Goal: Task Accomplishment & Management: Manage account settings

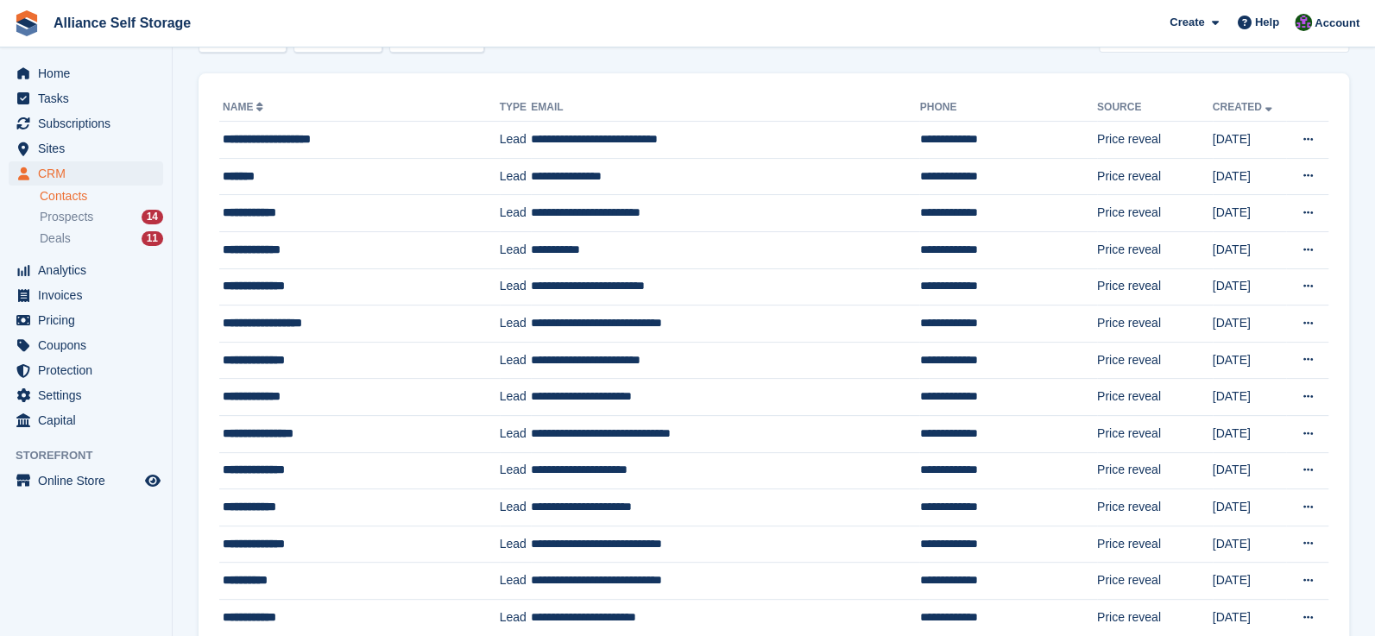
scroll to position [106, 0]
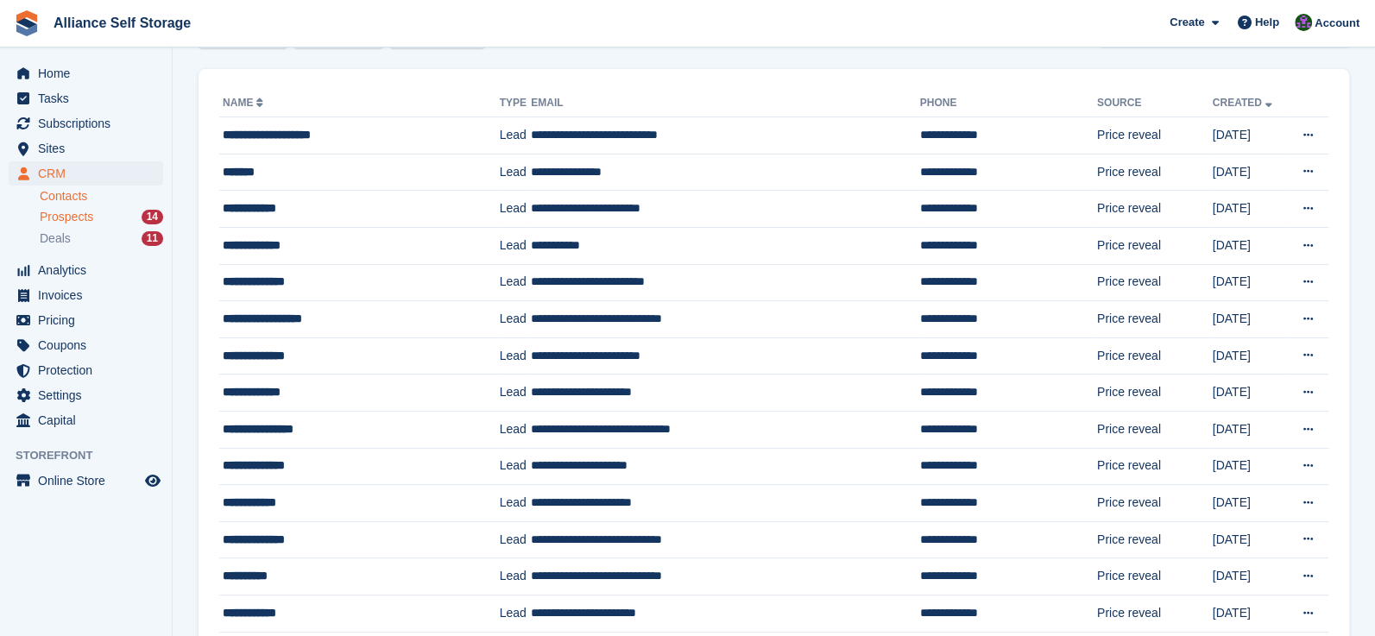
click at [44, 219] on span "Prospects" at bounding box center [67, 217] width 54 height 16
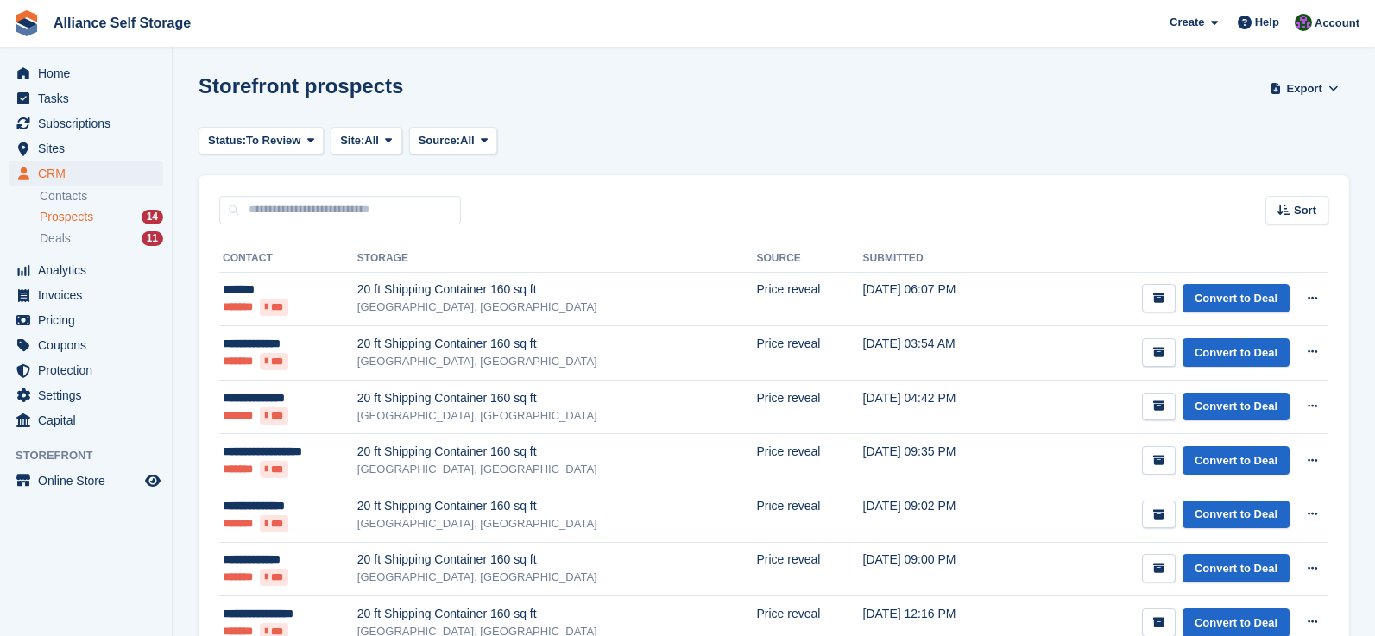
click at [1164, 301] on icon "submit" at bounding box center [1158, 298] width 11 height 11
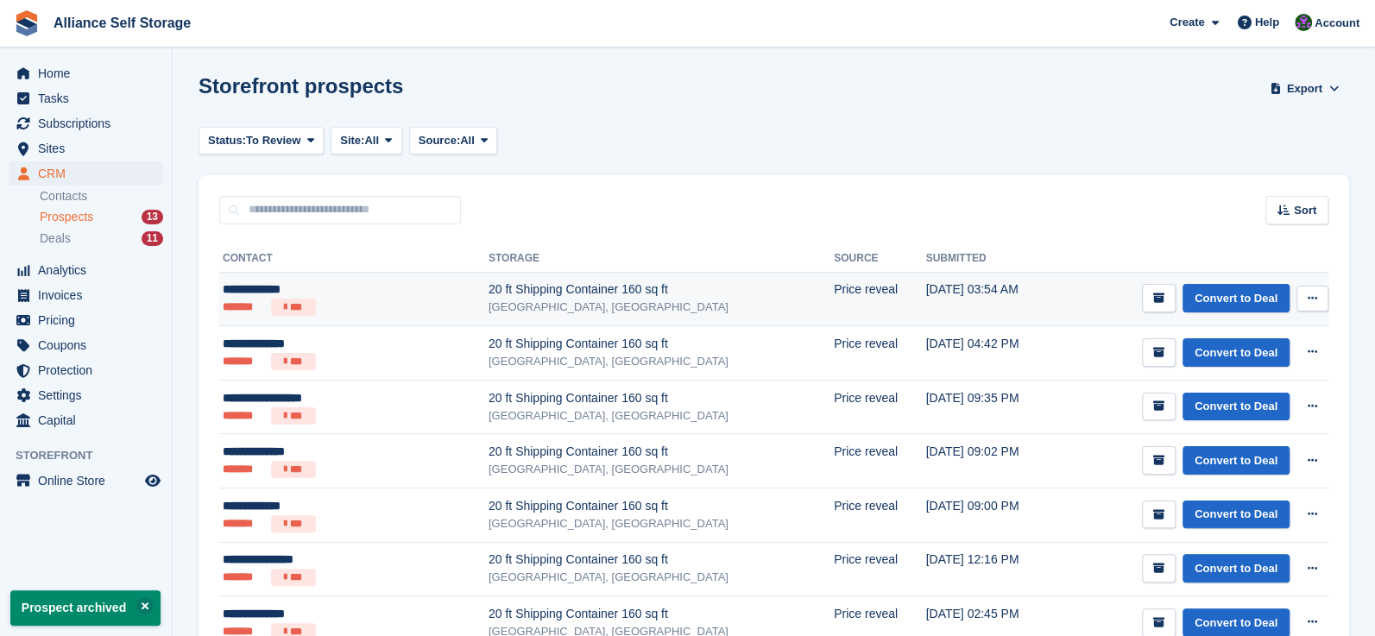
click at [834, 299] on td "Price reveal" at bounding box center [879, 299] width 91 height 54
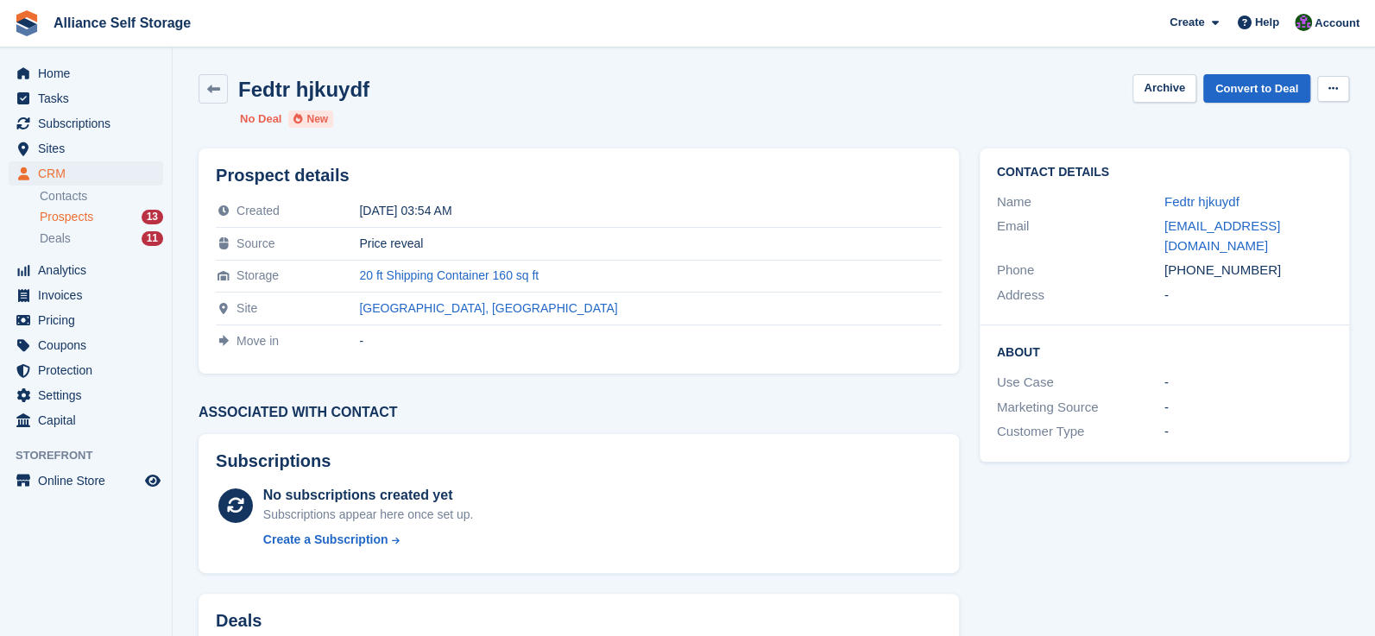
click at [1322, 87] on button at bounding box center [1333, 89] width 32 height 26
click at [1251, 120] on p "Delete prospect" at bounding box center [1266, 122] width 150 height 22
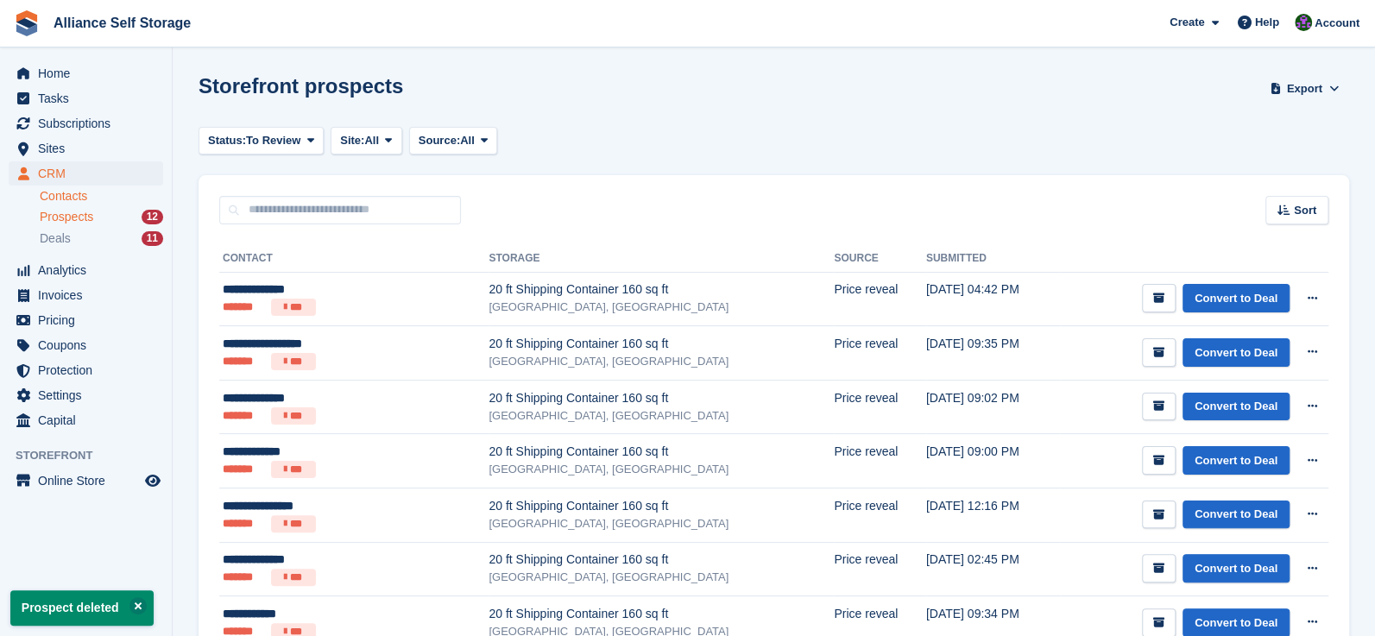
click at [79, 199] on link "Contacts" at bounding box center [101, 196] width 123 height 16
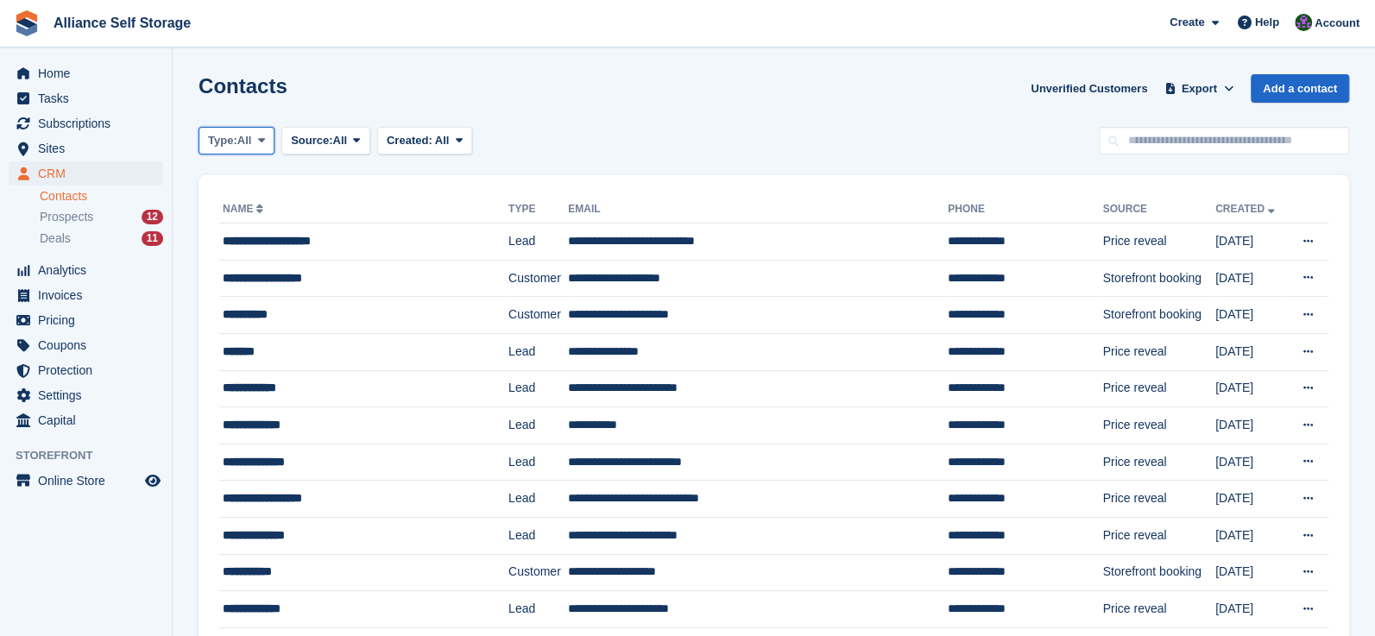
click at [233, 148] on span "Type:" at bounding box center [222, 140] width 29 height 17
click at [247, 208] on link "Lead" at bounding box center [281, 212] width 150 height 31
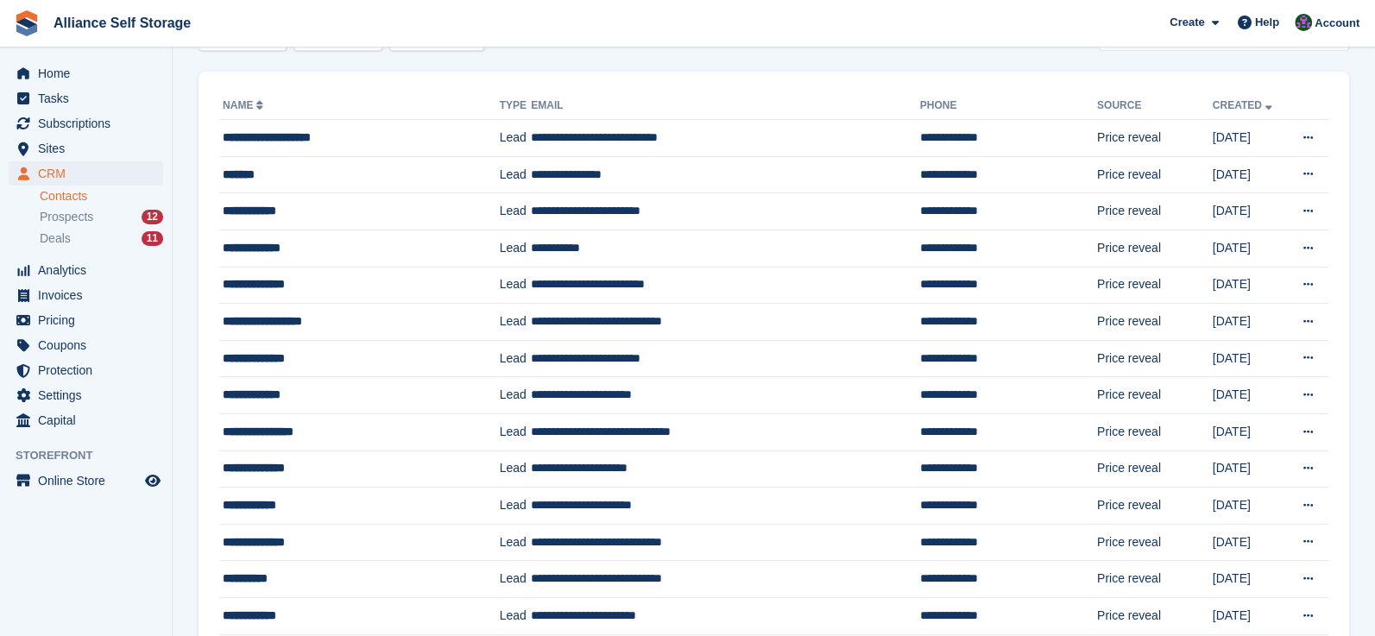
scroll to position [94, 0]
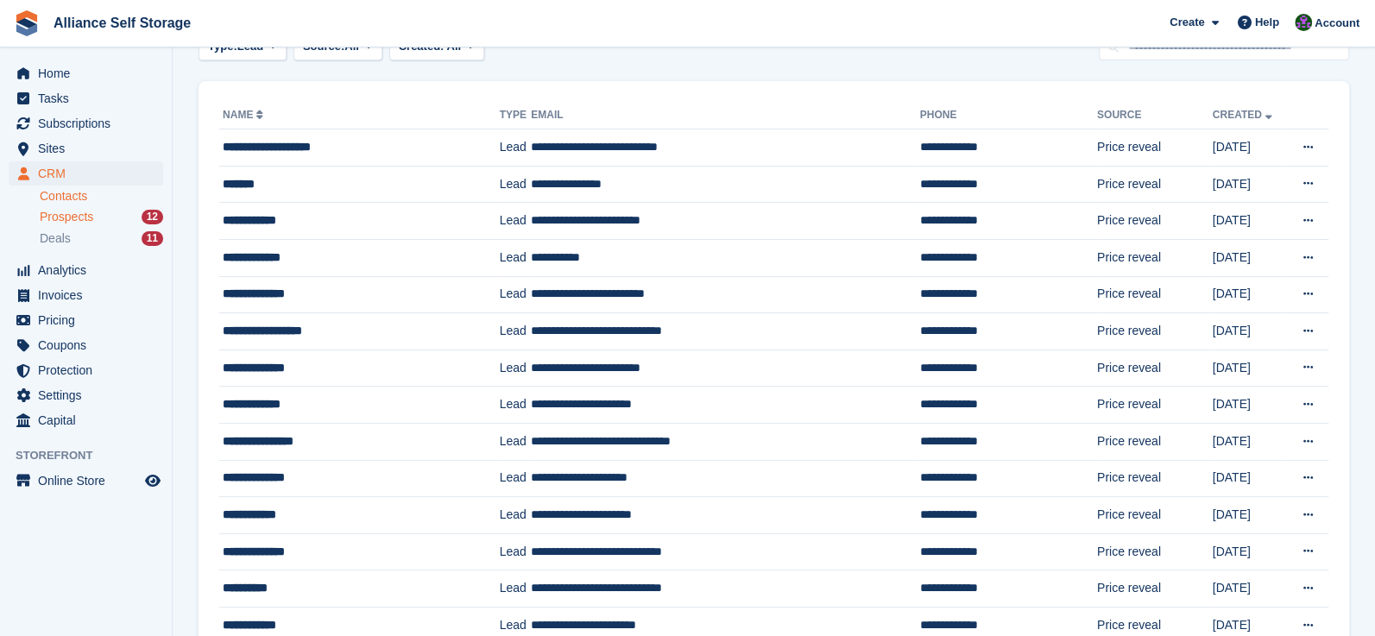
click at [69, 220] on span "Prospects" at bounding box center [67, 217] width 54 height 16
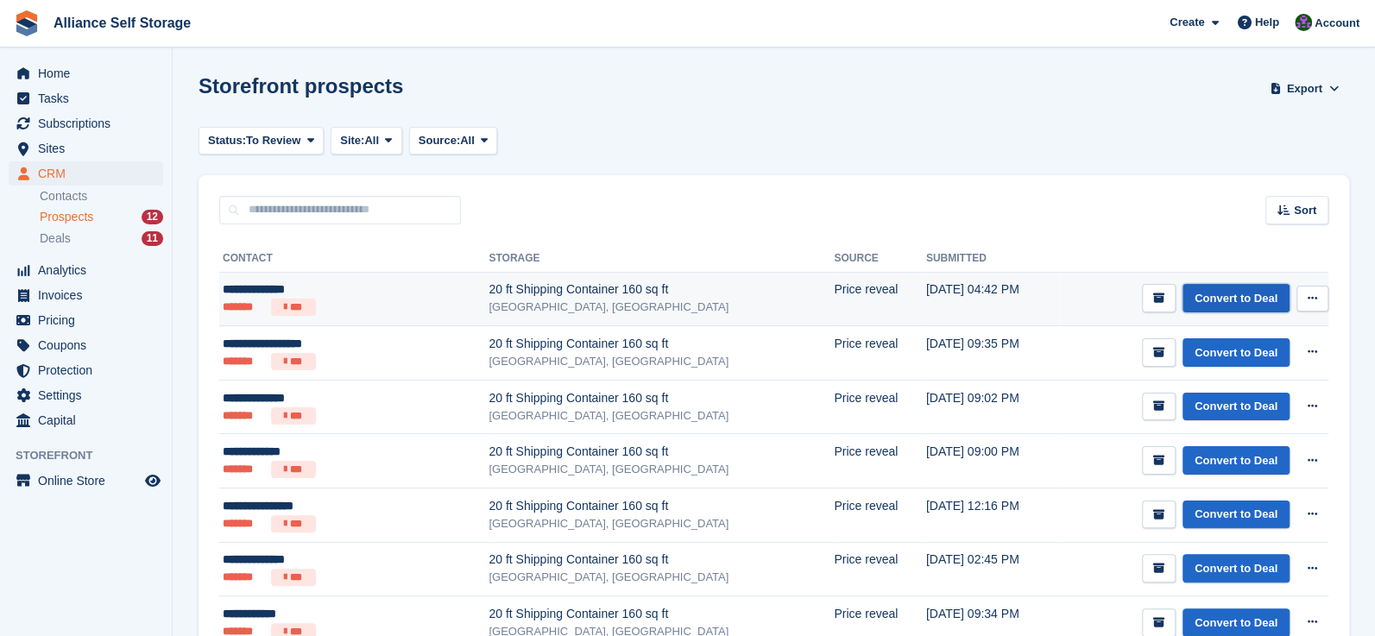
click at [1229, 291] on link "Convert to Deal" at bounding box center [1235, 298] width 107 height 28
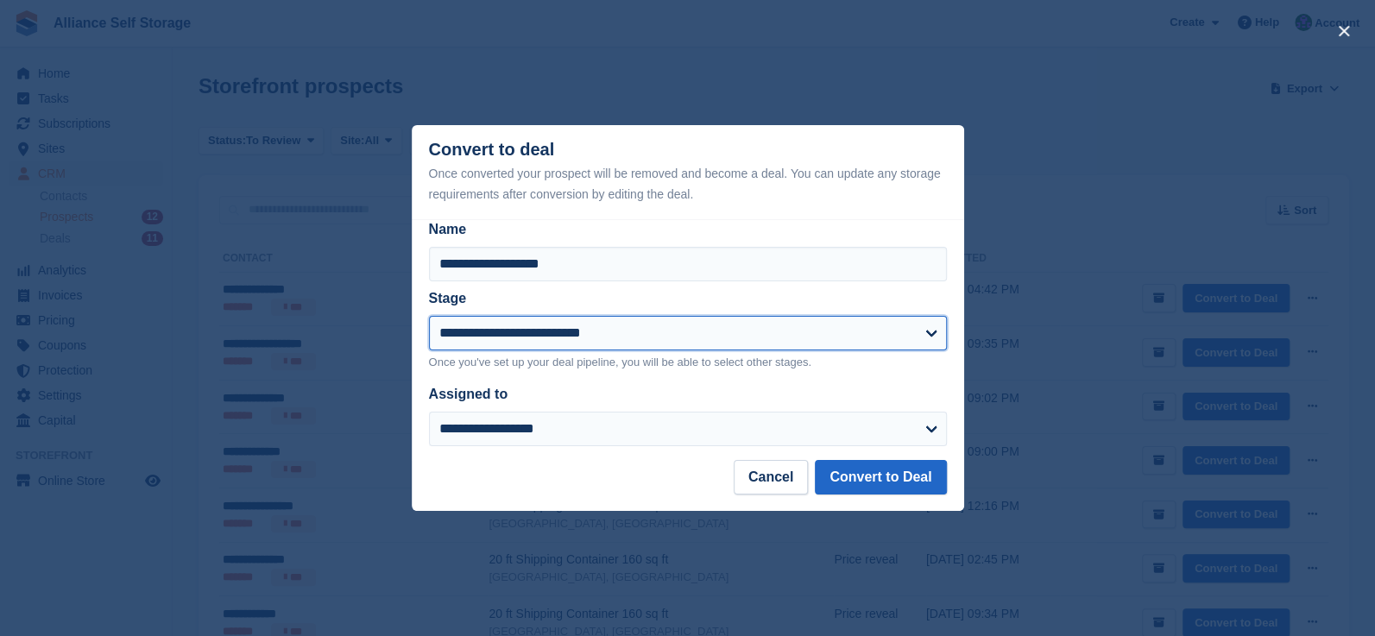
click at [701, 346] on select "**********" at bounding box center [688, 333] width 518 height 35
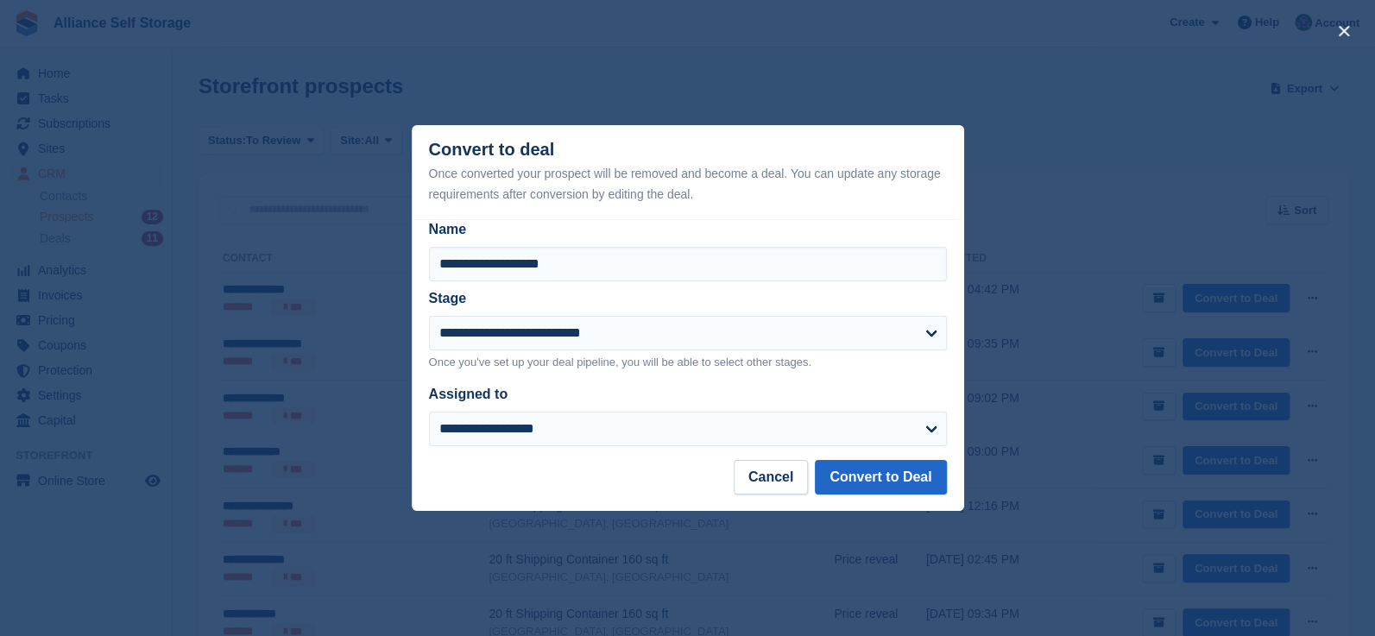
click at [758, 296] on div "Stage" at bounding box center [677, 298] width 497 height 21
click at [784, 475] on button "Cancel" at bounding box center [771, 477] width 74 height 35
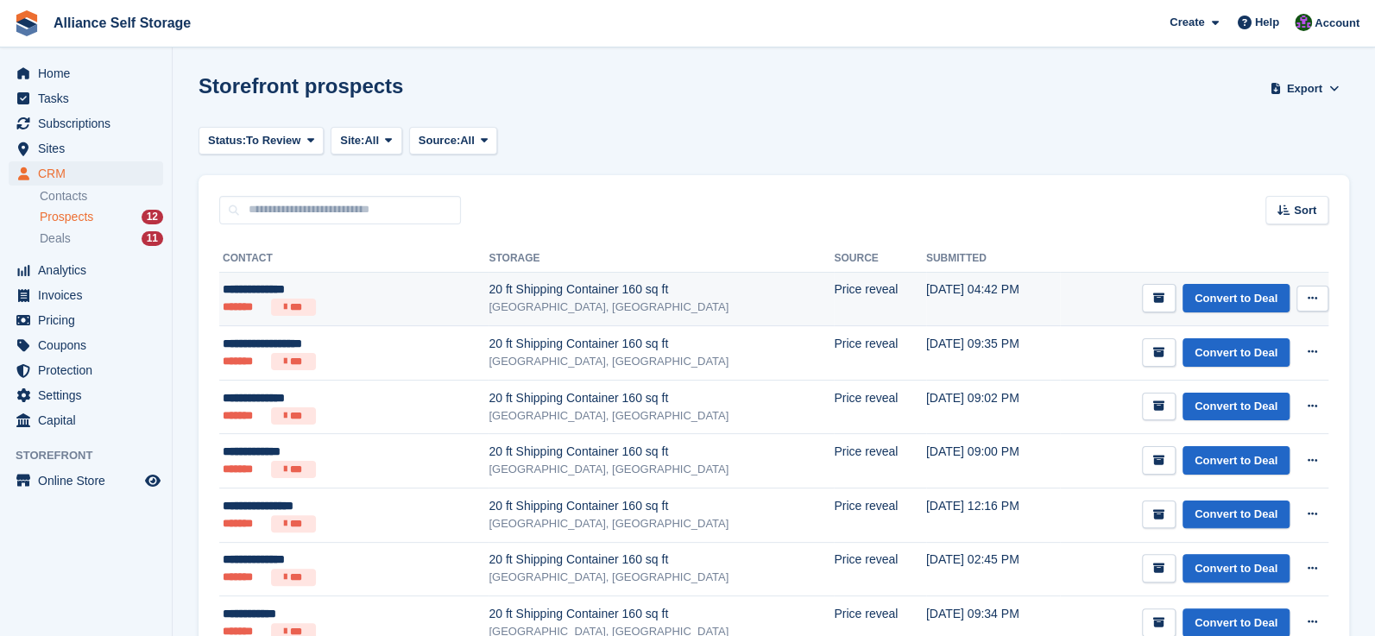
click at [488, 283] on div "20 ft Shipping Container 160 sq ft" at bounding box center [660, 289] width 345 height 18
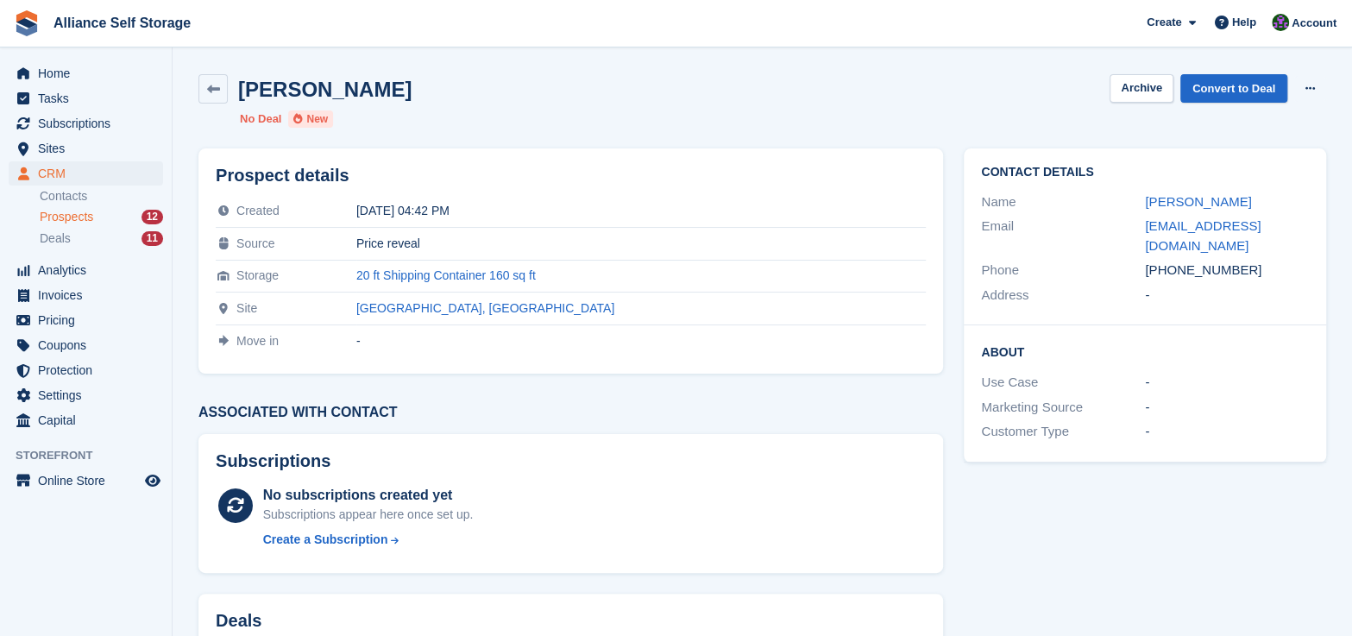
click at [232, 85] on div "Callum Bennett" at bounding box center [320, 89] width 184 height 23
click at [219, 96] on link at bounding box center [212, 88] width 29 height 29
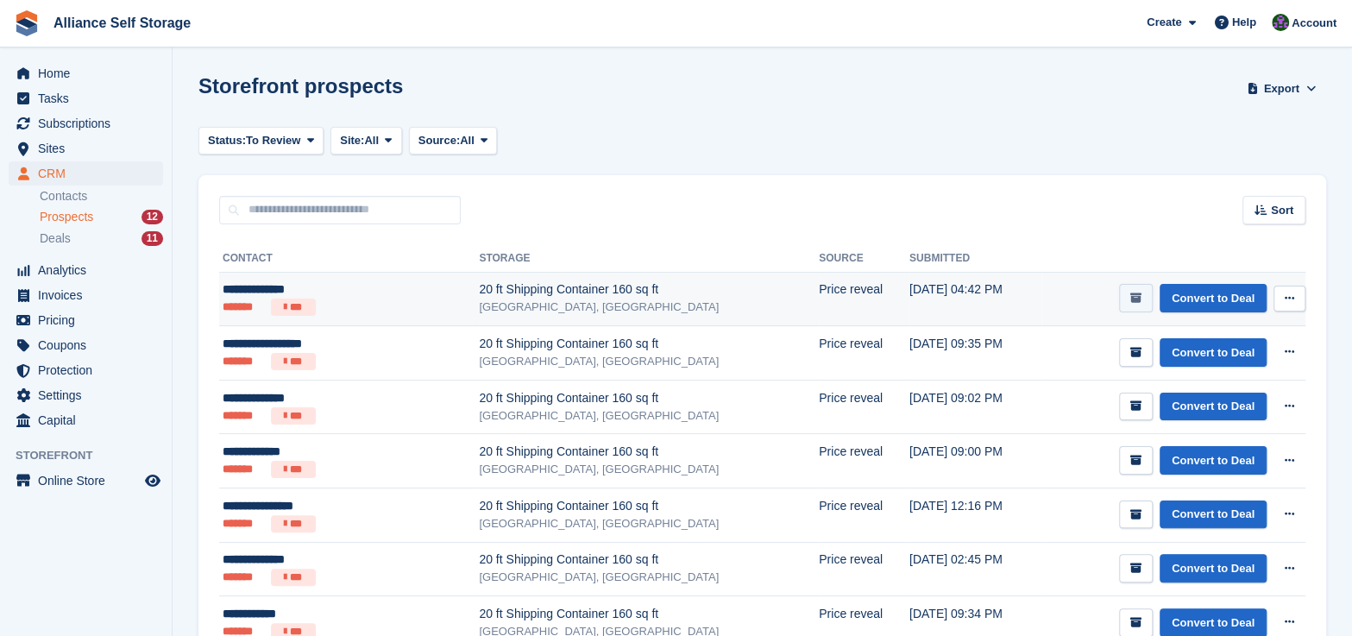
click at [1129, 304] on button "submit" at bounding box center [1136, 298] width 34 height 28
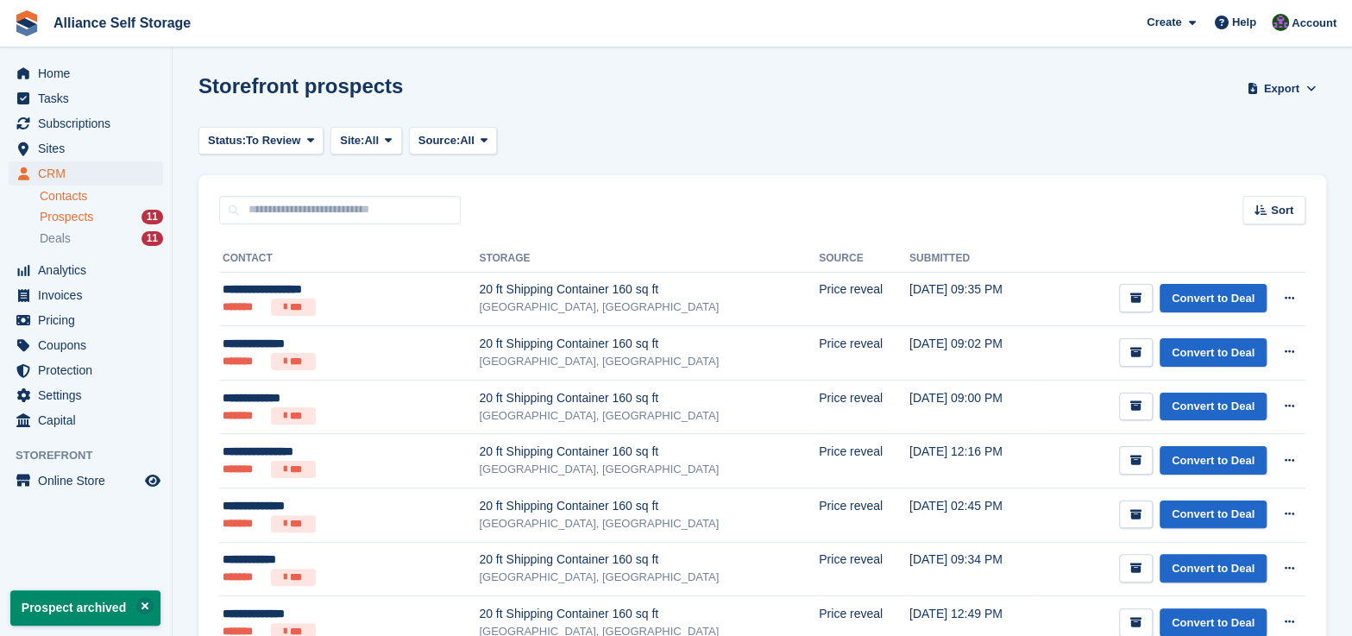
click at [87, 196] on link "Contacts" at bounding box center [101, 196] width 123 height 16
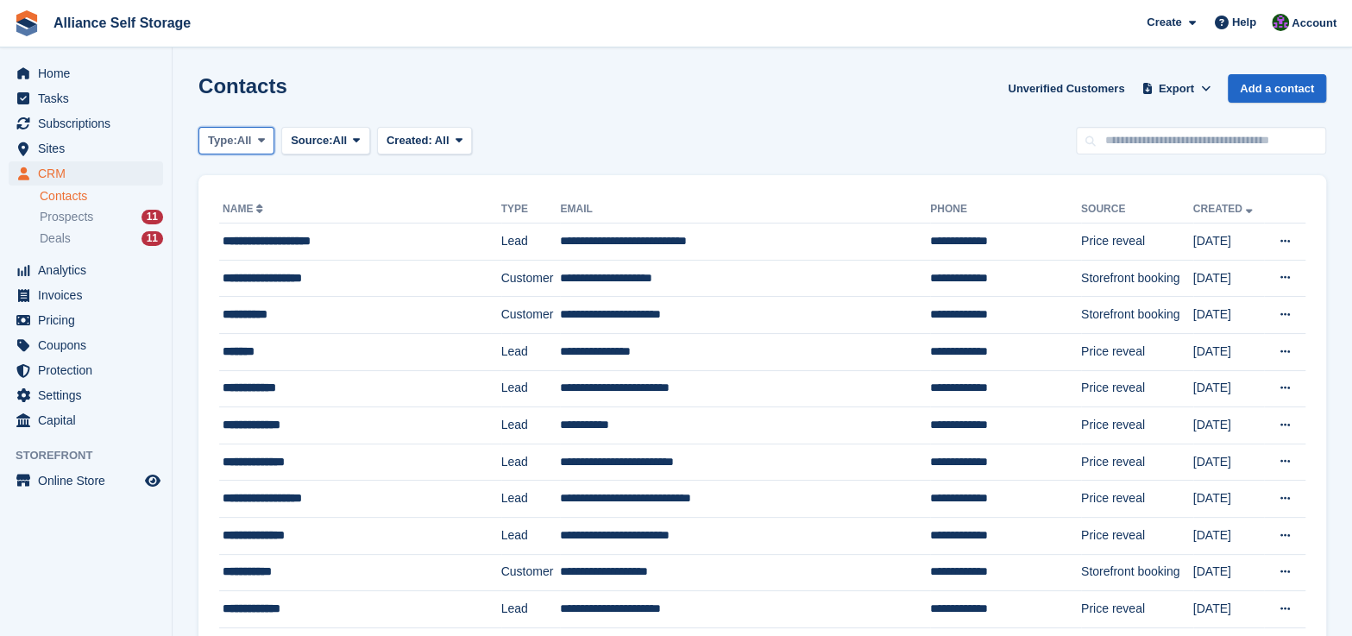
click at [252, 140] on span "All" at bounding box center [244, 140] width 15 height 17
click at [276, 221] on link "Lead" at bounding box center [281, 212] width 150 height 31
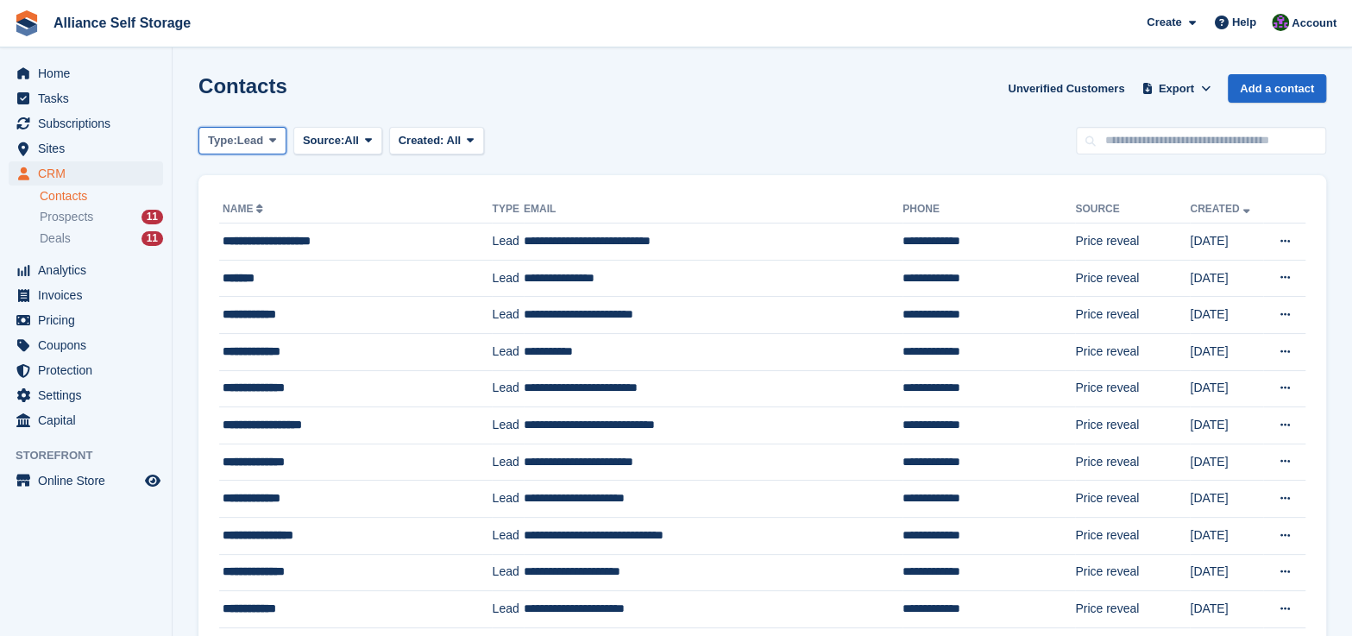
click at [266, 136] on button "Type: Lead" at bounding box center [242, 141] width 88 height 28
click at [267, 168] on link "All" at bounding box center [281, 181] width 150 height 31
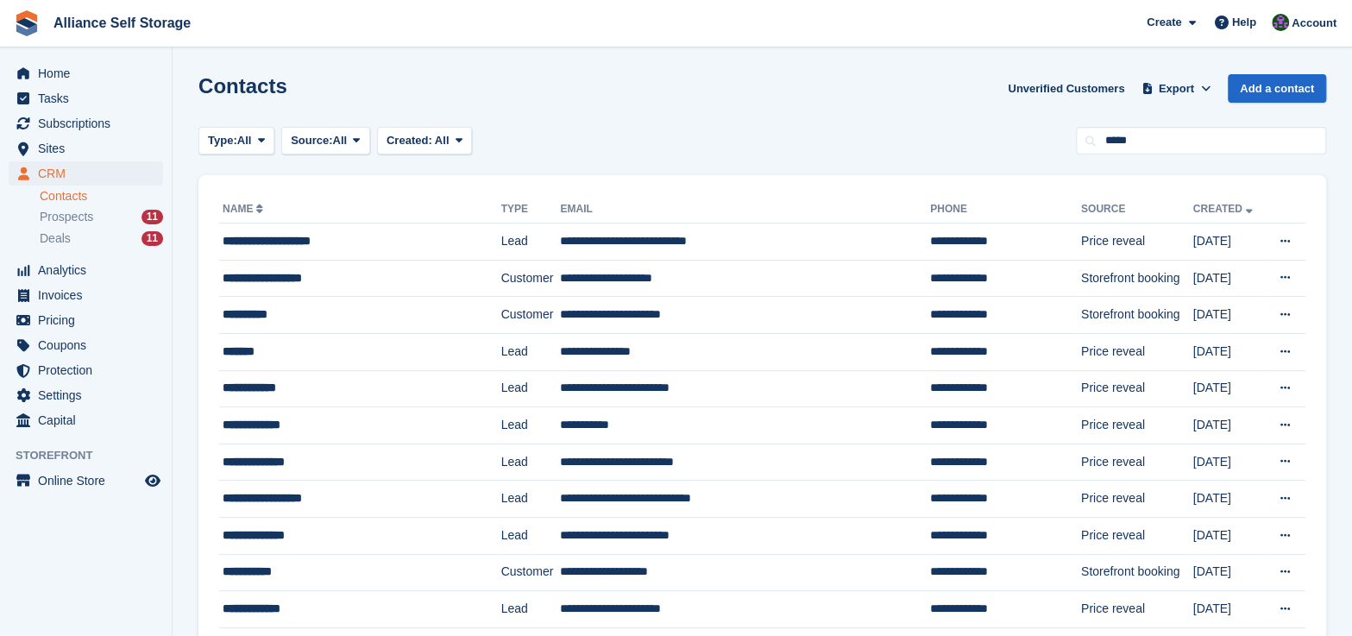
type input "*****"
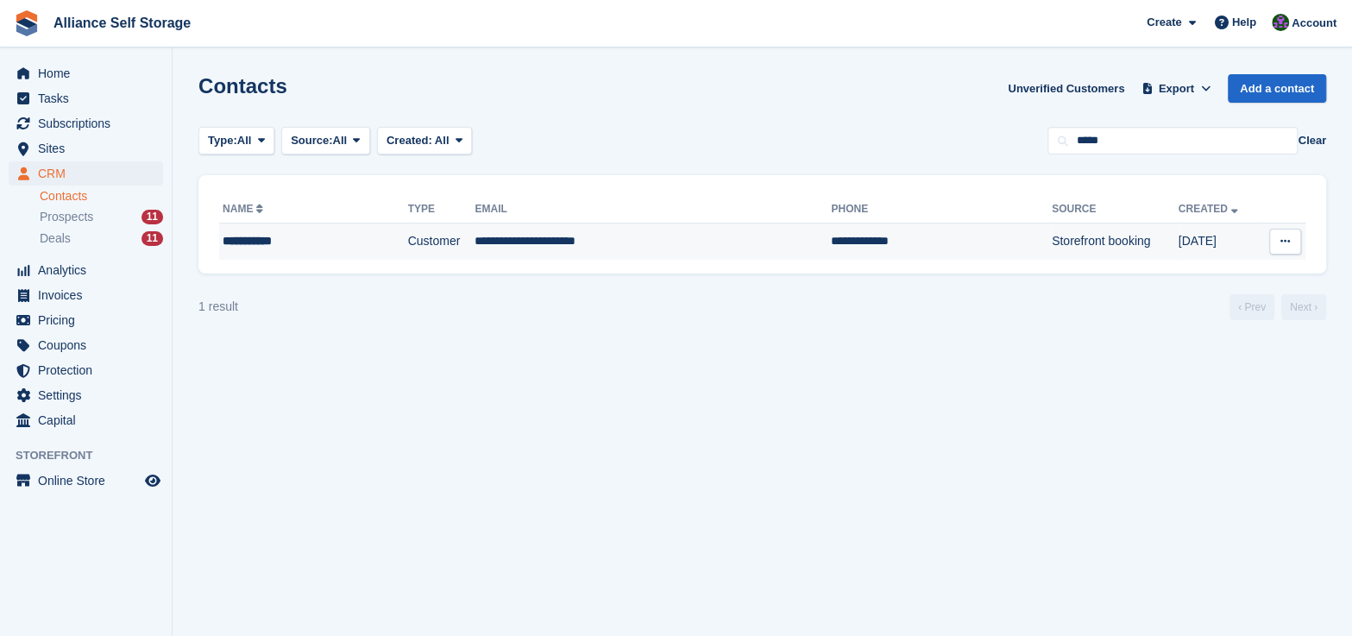
click at [872, 248] on td "**********" at bounding box center [941, 242] width 221 height 36
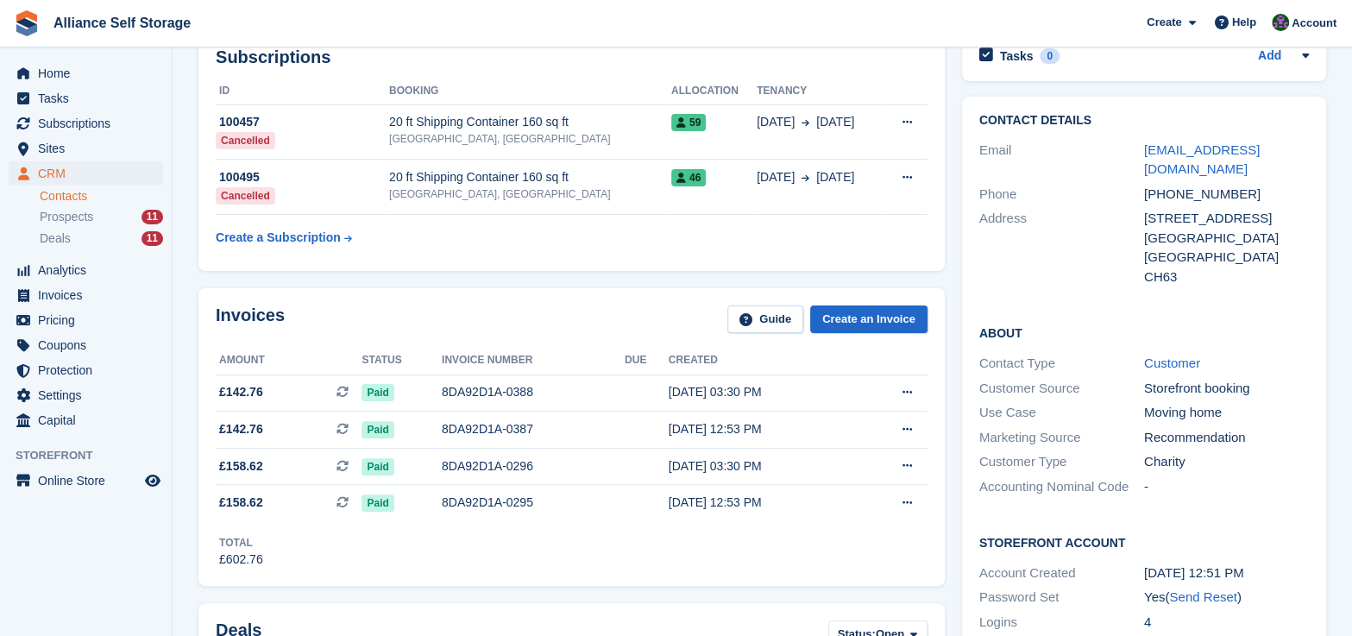
scroll to position [90, 0]
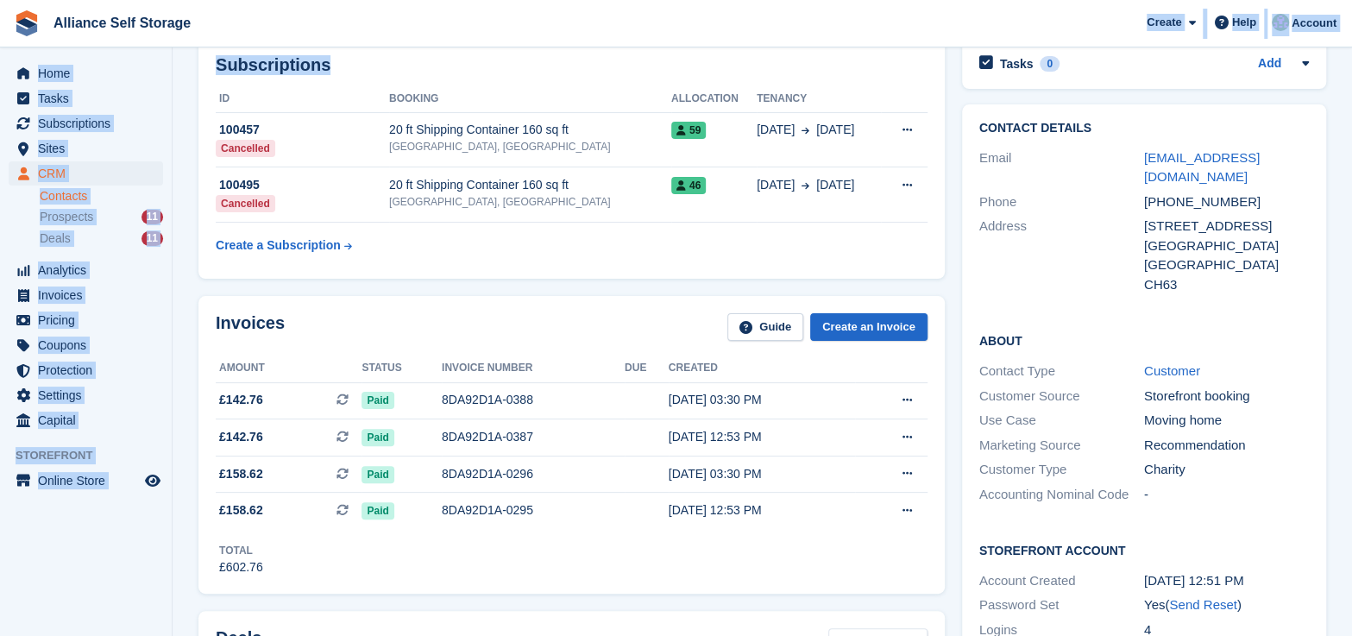
click at [84, 200] on link "Contacts" at bounding box center [101, 196] width 123 height 16
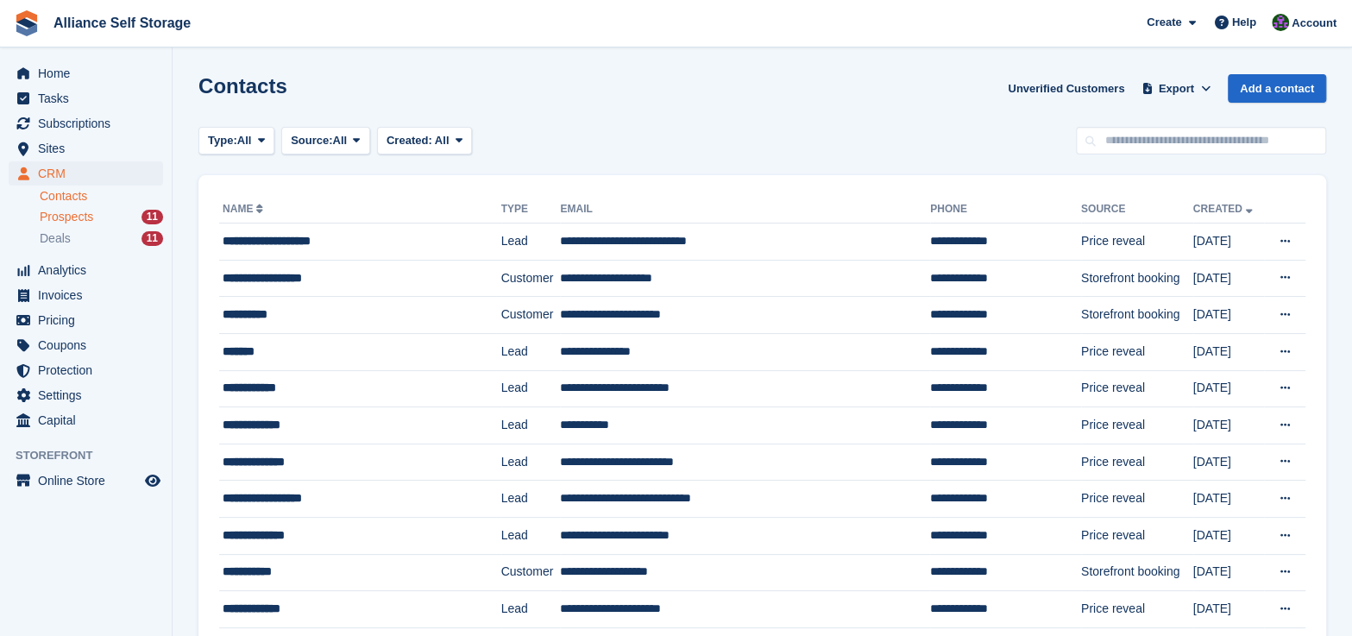
click at [79, 220] on span "Prospects" at bounding box center [67, 217] width 54 height 16
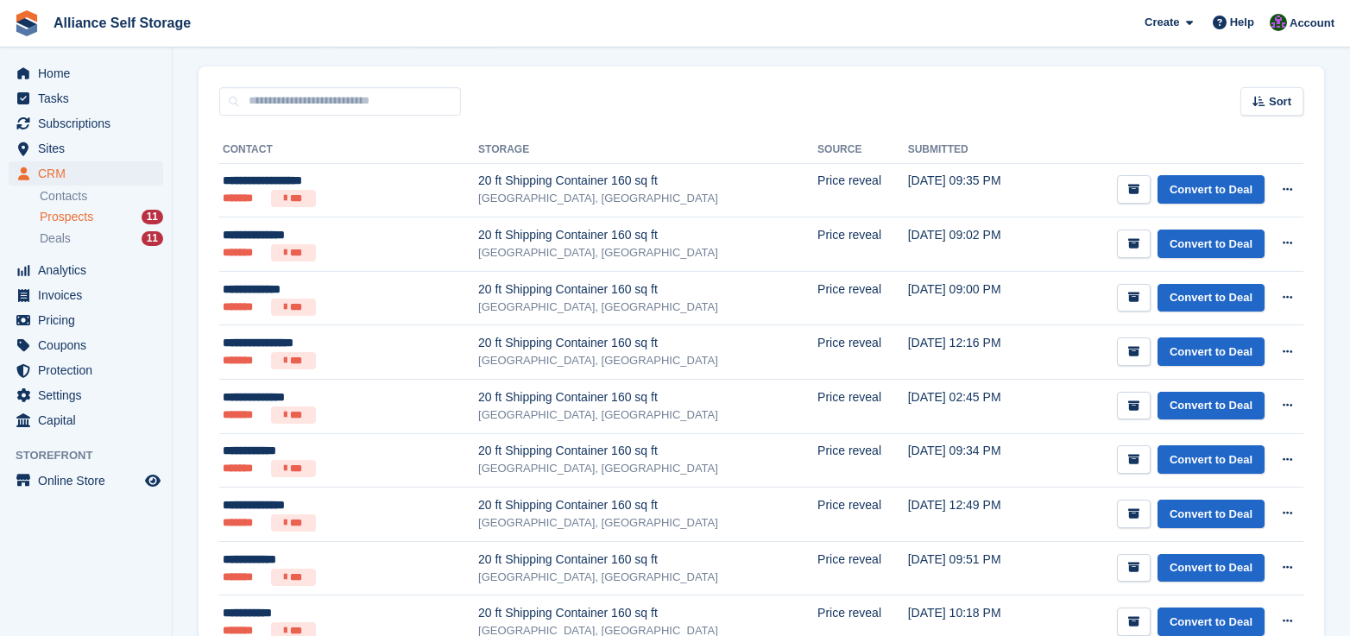
scroll to position [110, 0]
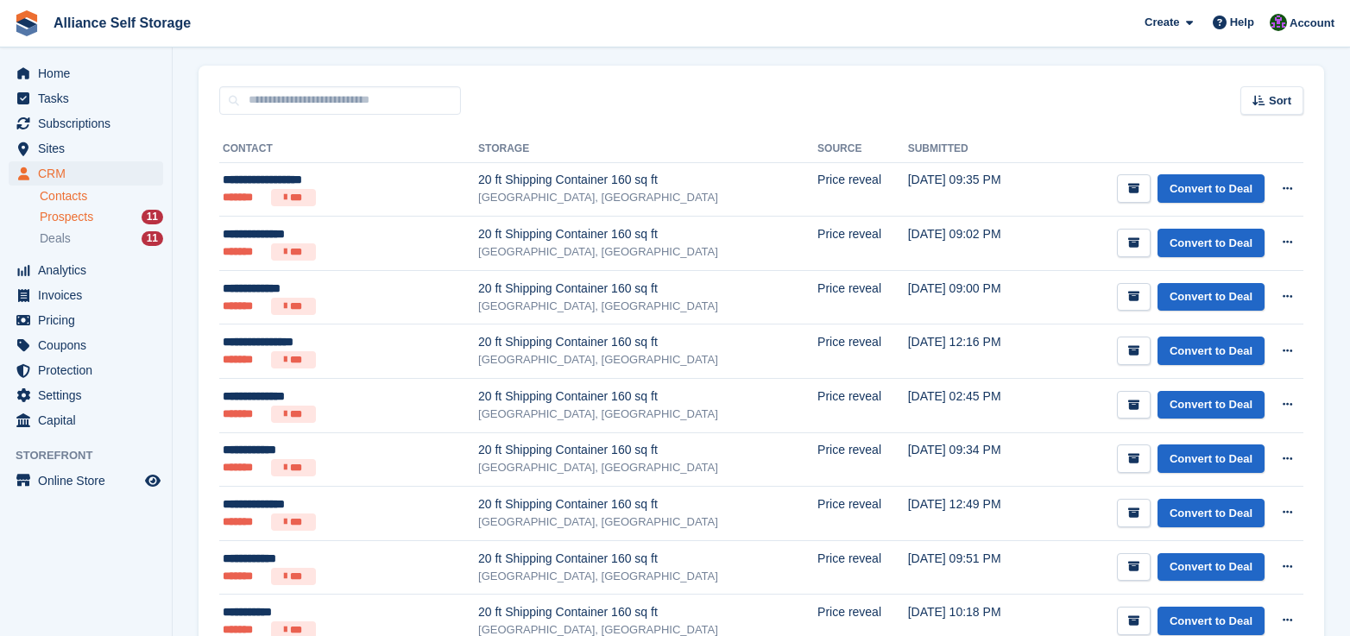
click at [75, 196] on link "Contacts" at bounding box center [101, 196] width 123 height 16
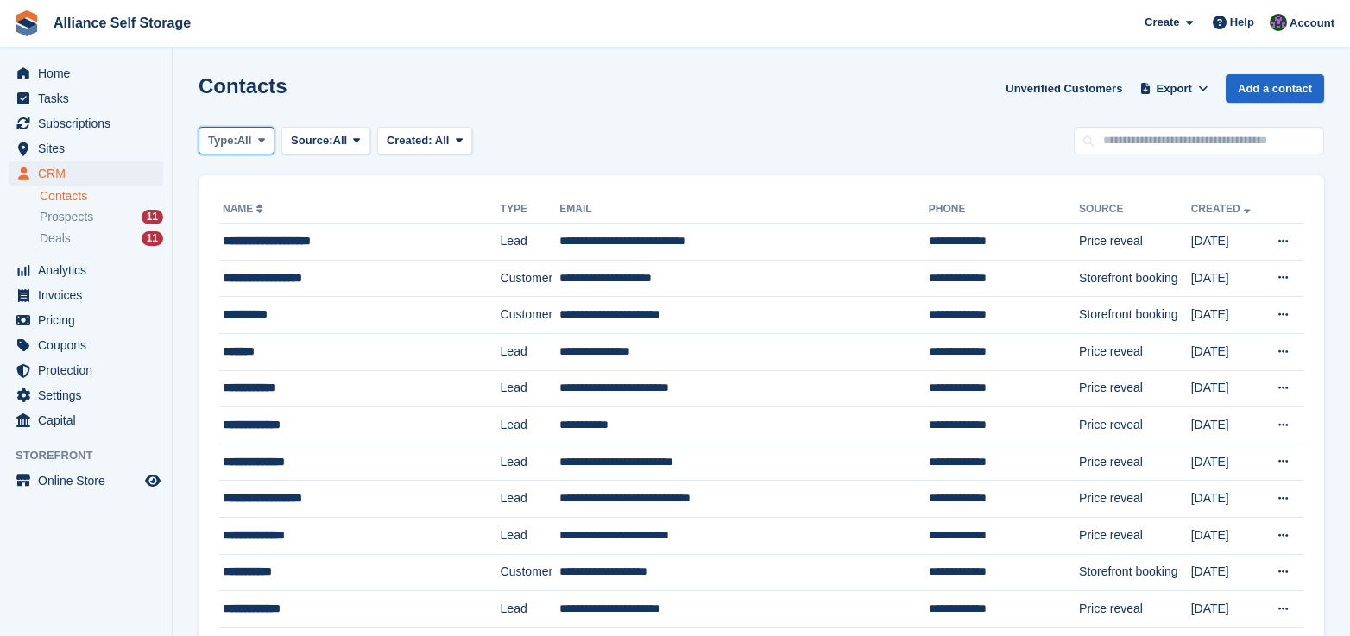
click at [252, 148] on span "All" at bounding box center [244, 140] width 15 height 17
click at [243, 220] on link "Lead" at bounding box center [281, 212] width 150 height 31
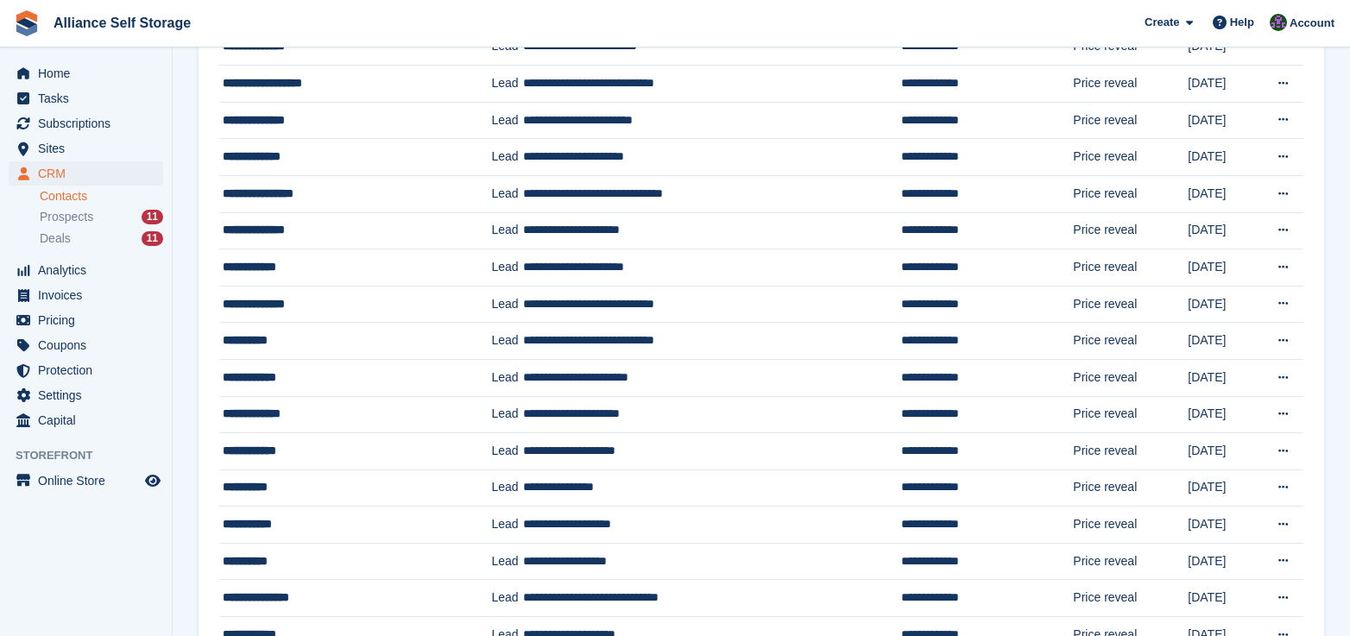
scroll to position [345, 0]
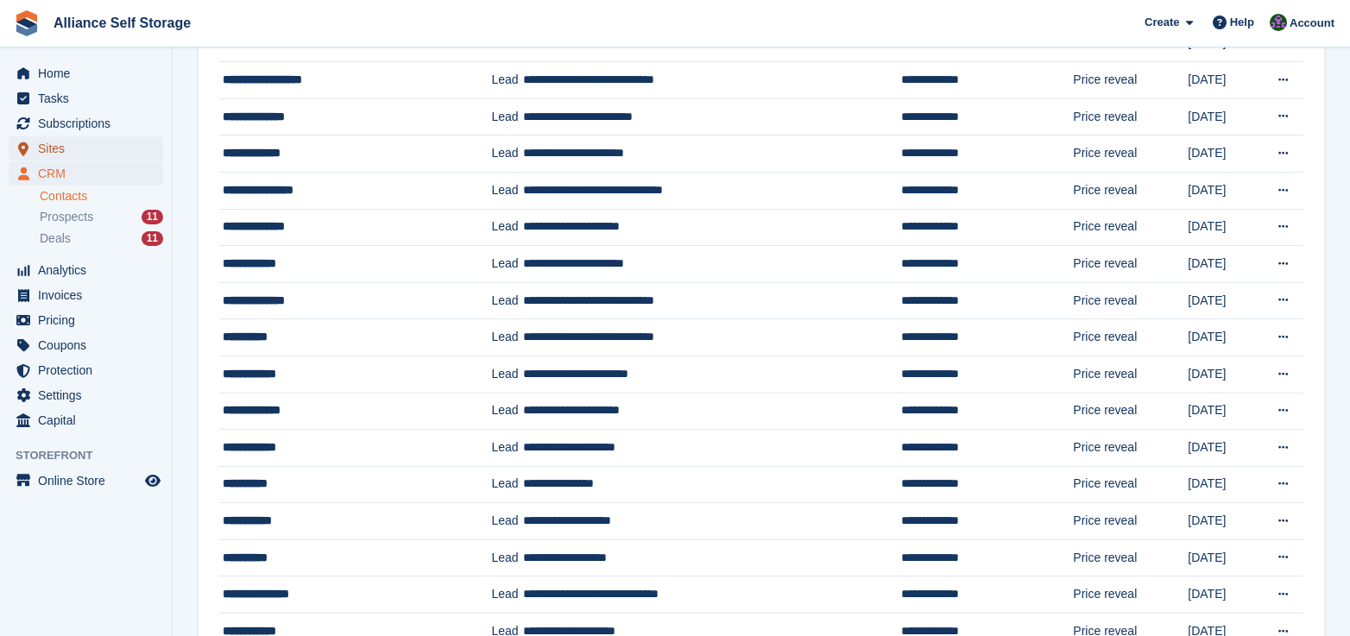
click at [97, 142] on span "Sites" at bounding box center [90, 148] width 104 height 24
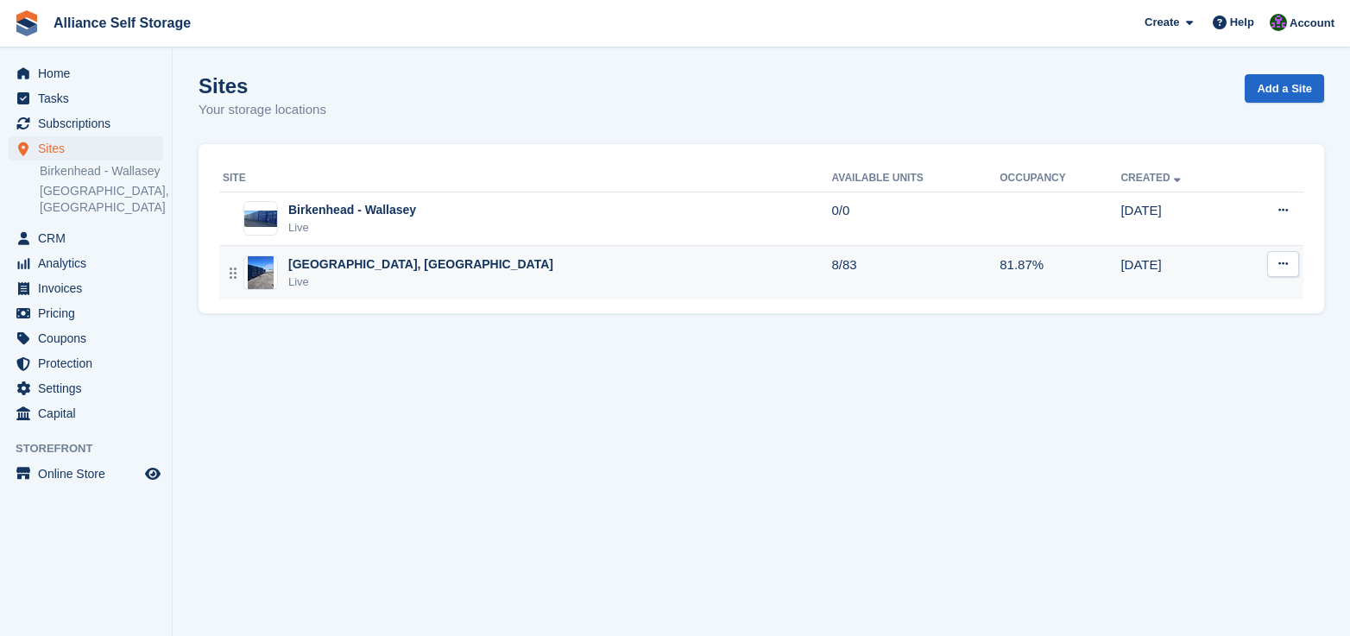
click at [370, 268] on div "Tarren Way South, Moreton, Wirral" at bounding box center [420, 264] width 265 height 18
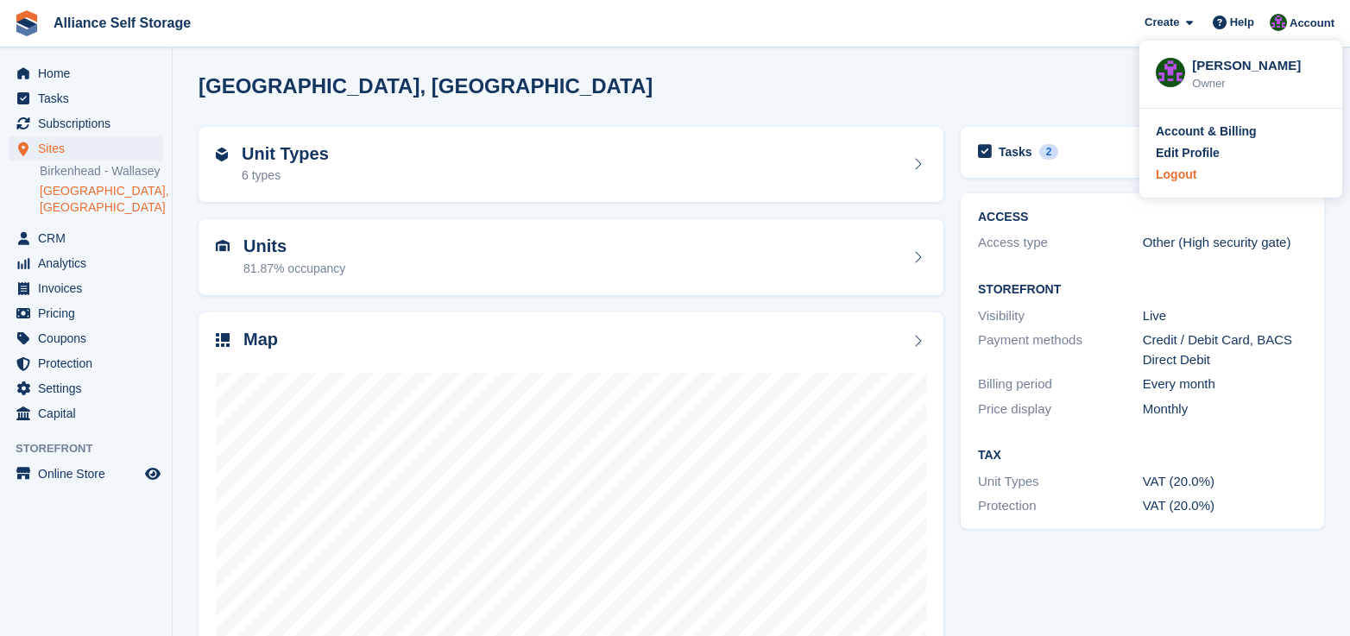
click at [1194, 180] on div "Logout" at bounding box center [1176, 175] width 41 height 18
